Goal: Task Accomplishment & Management: Manage account settings

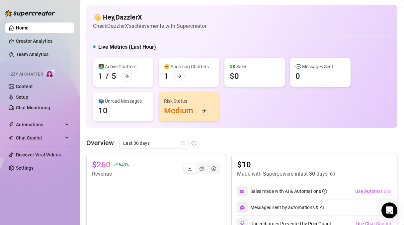
click at [230, 119] on div "👩‍💻 Active Chatters 1 / 5 😴 Snoozing Chatters 1 💵 Sales $0 💬 Messages Sent 0 📪 …" at bounding box center [242, 90] width 298 height 64
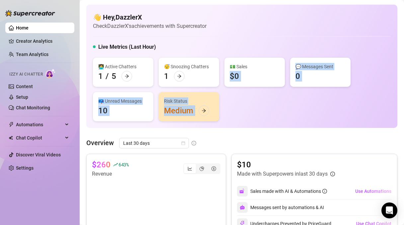
drag, startPoint x: 230, startPoint y: 119, endPoint x: 231, endPoint y: 72, distance: 47.1
click at [231, 72] on div "👩‍💻 Active Chatters 1 / 5 😴 Snoozing Chatters 1 💵 Sales $0 💬 Messages Sent 0 📪 …" at bounding box center [242, 90] width 298 height 64
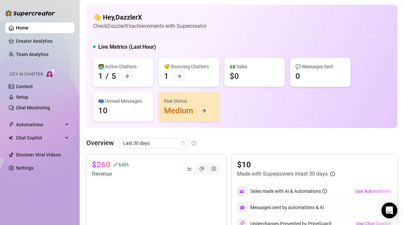
click at [232, 99] on div "👩‍💻 Active Chatters 1 / 5 😴 Snoozing Chatters 1 💵 Sales $0 💬 Messages Sent 0 📪 …" at bounding box center [242, 90] width 298 height 64
click at [124, 78] on icon "arrow-right" at bounding box center [126, 76] width 5 height 5
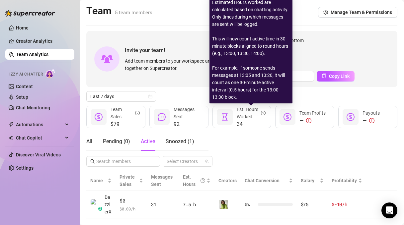
scroll to position [13, 0]
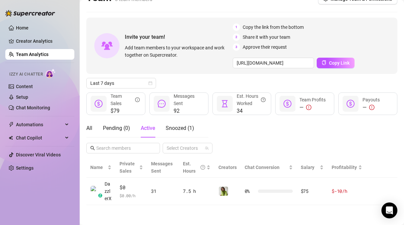
click at [224, 135] on div "All Pending ( 0 ) Active Snoozed ( 1 ) Select Creators" at bounding box center [241, 136] width 311 height 34
click at [91, 129] on div "All" at bounding box center [89, 128] width 6 height 8
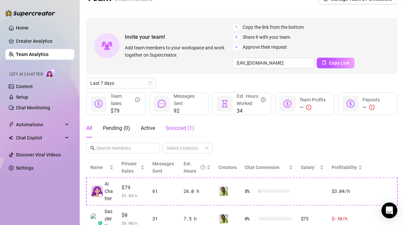
click at [166, 129] on span "Snoozed ( 1 )" at bounding box center [180, 128] width 29 height 6
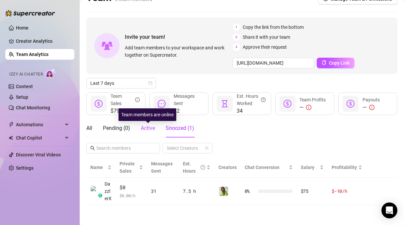
click at [142, 128] on span "Active" at bounding box center [148, 128] width 14 height 6
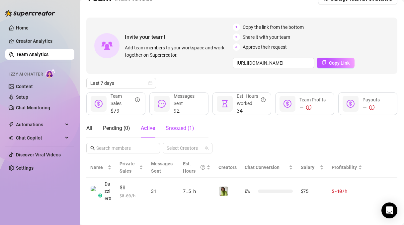
click at [179, 127] on span "Snoozed ( 1 )" at bounding box center [180, 128] width 29 height 6
click at [109, 127] on div "Pending ( 0 )" at bounding box center [116, 128] width 27 height 8
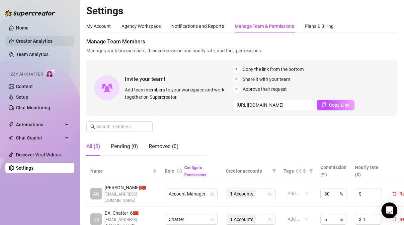
click at [37, 41] on link "Creator Analytics" at bounding box center [42, 41] width 53 height 11
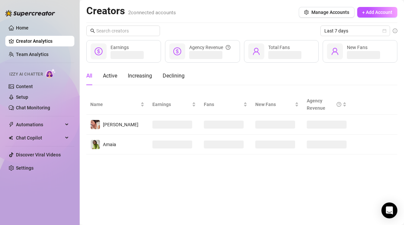
click at [35, 61] on ul "Home Creator Analytics Team Analytics Izzy AI Chatter Content Setup Chat Monito…" at bounding box center [39, 98] width 69 height 156
click at [37, 54] on link "Team Analytics" at bounding box center [32, 54] width 33 height 5
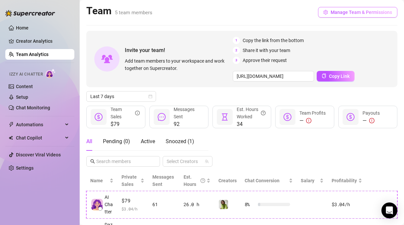
click at [348, 11] on span "Manage Team & Permissions" at bounding box center [360, 12] width 61 height 5
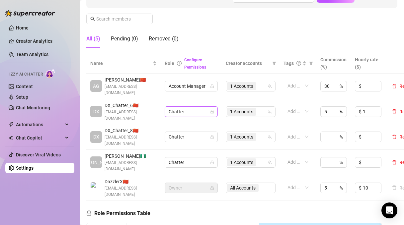
scroll to position [111, 0]
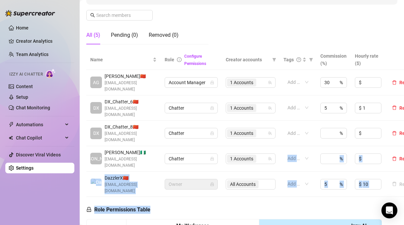
drag, startPoint x: 233, startPoint y: 137, endPoint x: 227, endPoint y: 178, distance: 42.0
click at [227, 178] on div "Manage Team Members Manage your team members, their commission and hourly rate,…" at bounding box center [241, 155] width 311 height 459
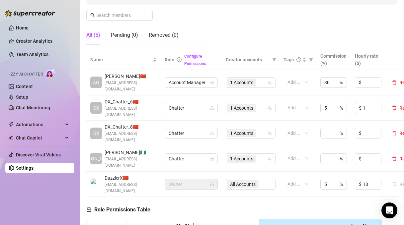
click at [326, 154] on input at bounding box center [327, 159] width 7 height 10
type input "5"
click at [361, 154] on div "$" at bounding box center [368, 159] width 27 height 11
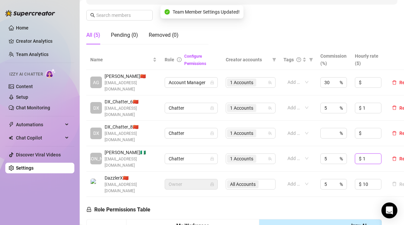
type input "1"
click at [343, 172] on td "5 %" at bounding box center [333, 185] width 34 height 26
click at [331, 128] on div "%" at bounding box center [333, 133] width 27 height 11
type input "1"
click at [367, 128] on input at bounding box center [372, 133] width 18 height 10
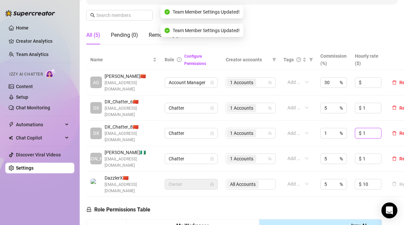
type input "1"
click at [339, 132] on td "1 %" at bounding box center [333, 134] width 34 height 26
